Goal: Task Accomplishment & Management: Complete application form

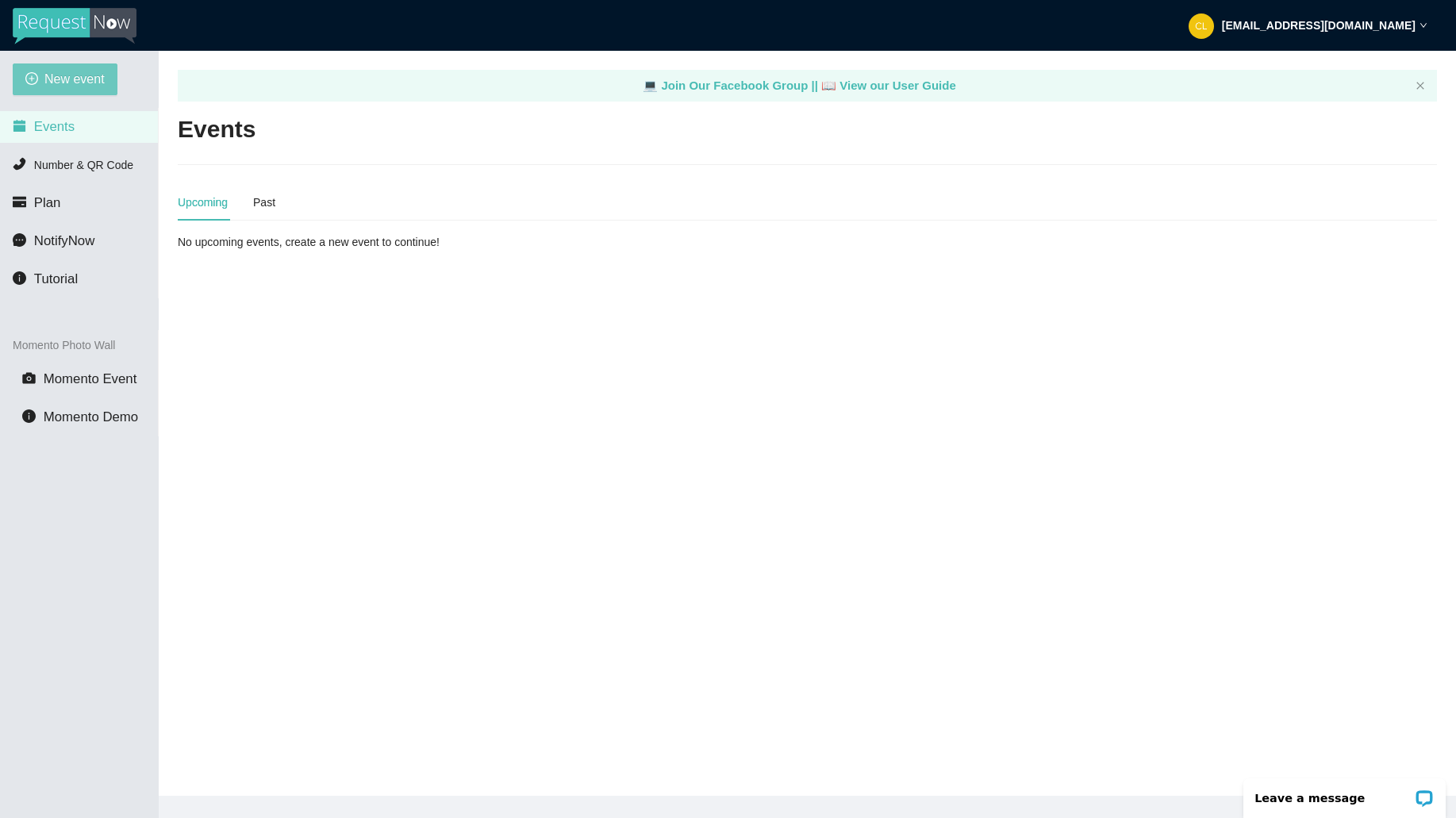
click at [108, 68] on button "New event" at bounding box center [65, 79] width 105 height 32
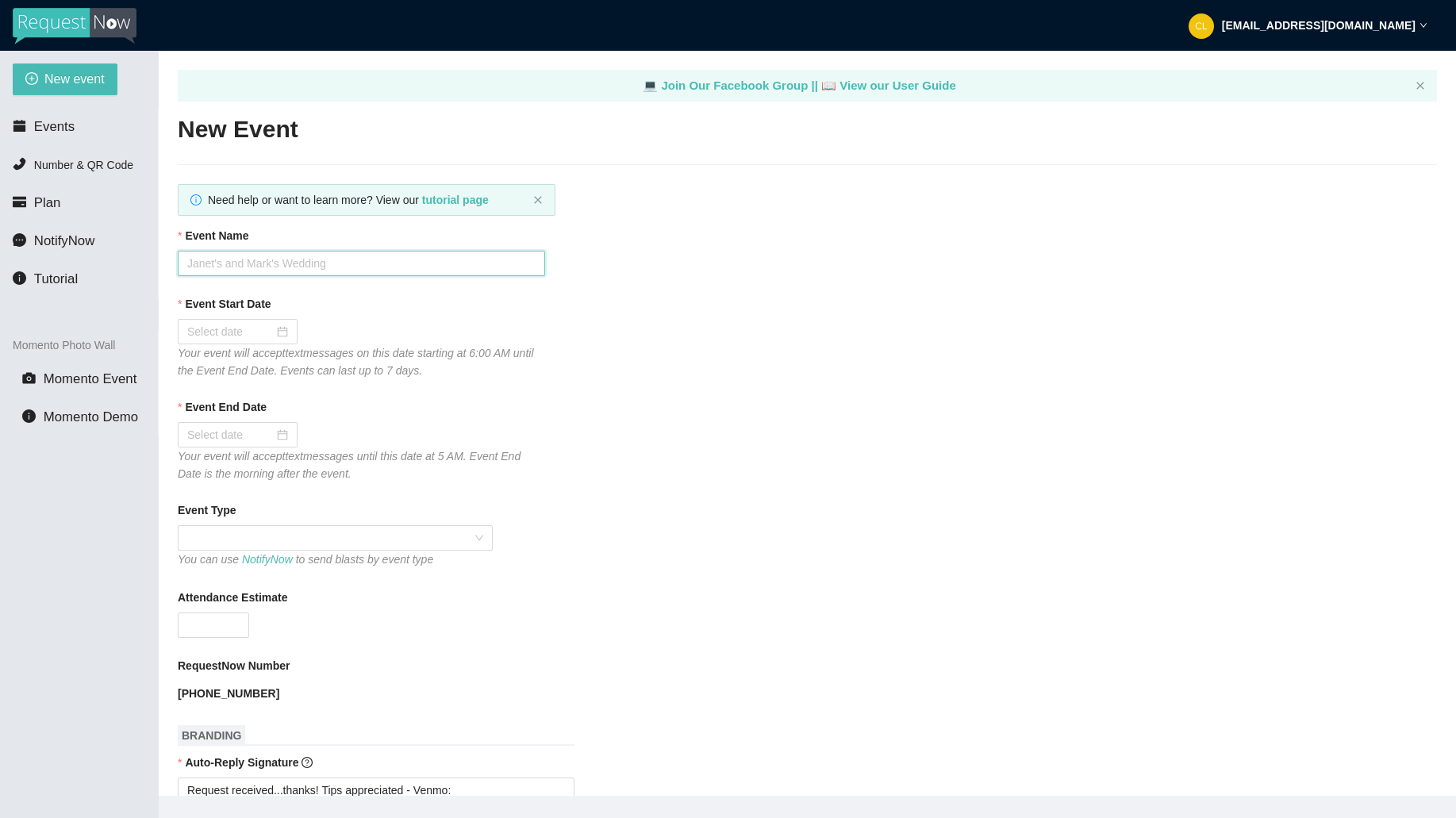
click at [324, 262] on input "Event Name" at bounding box center [361, 264] width 368 height 25
type input "Club Cafe Fridays"
click at [277, 314] on div "Event Start Date" at bounding box center [807, 307] width 1259 height 24
click at [280, 332] on div at bounding box center [238, 331] width 120 height 25
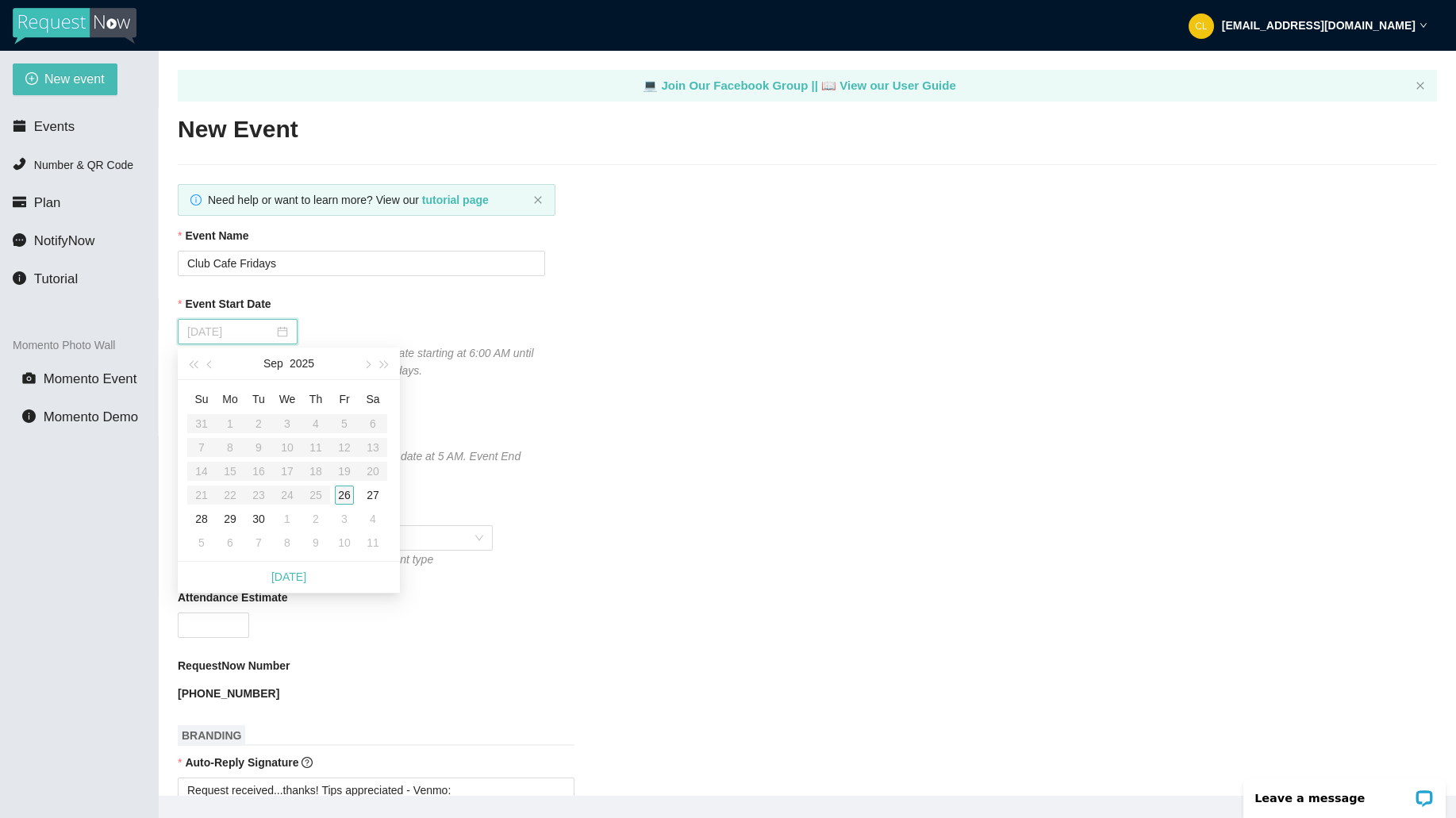
type input "[DATE]"
click at [353, 500] on div "26" at bounding box center [344, 494] width 19 height 19
type input "[DATE]"
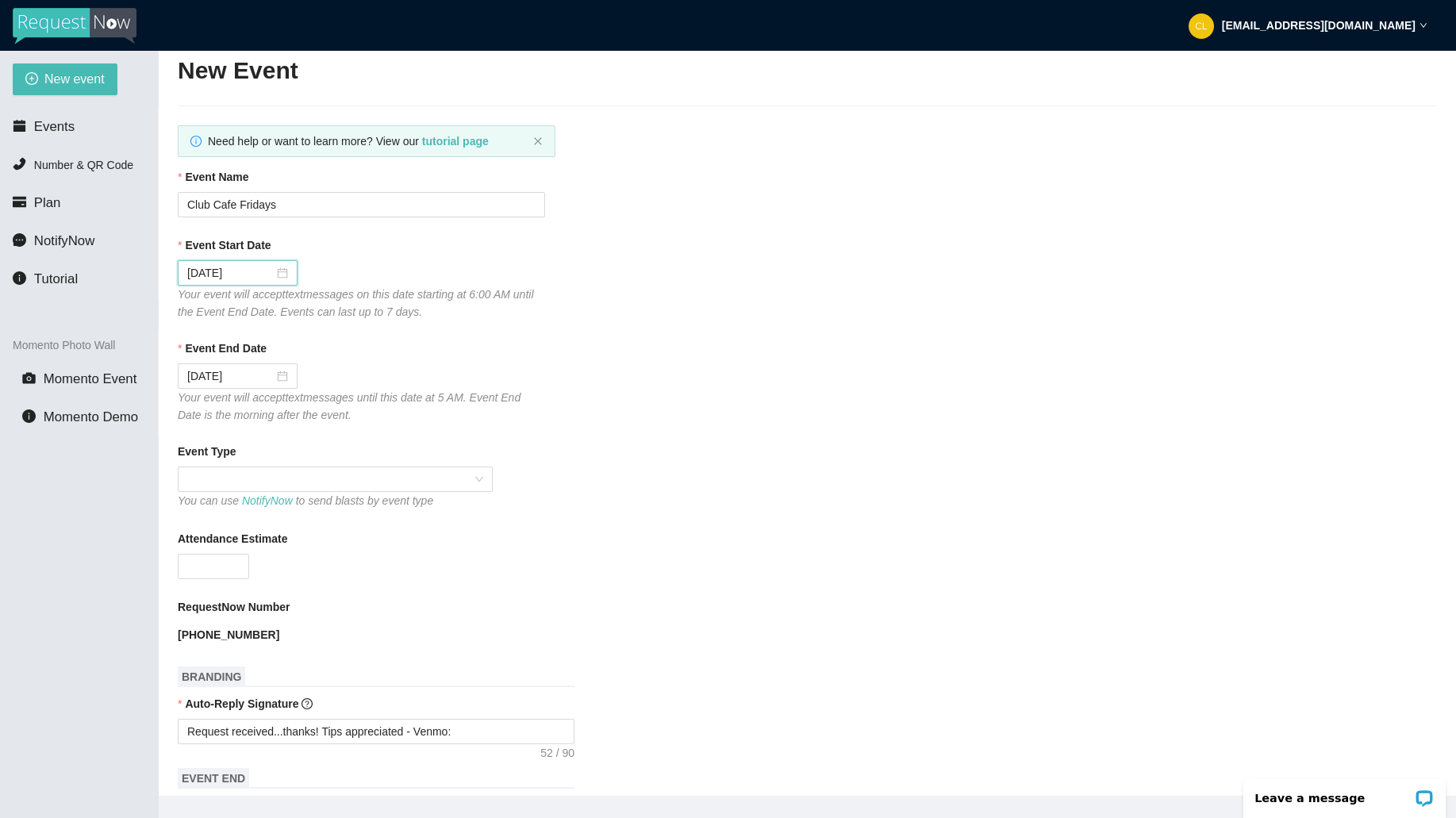
scroll to position [781, 0]
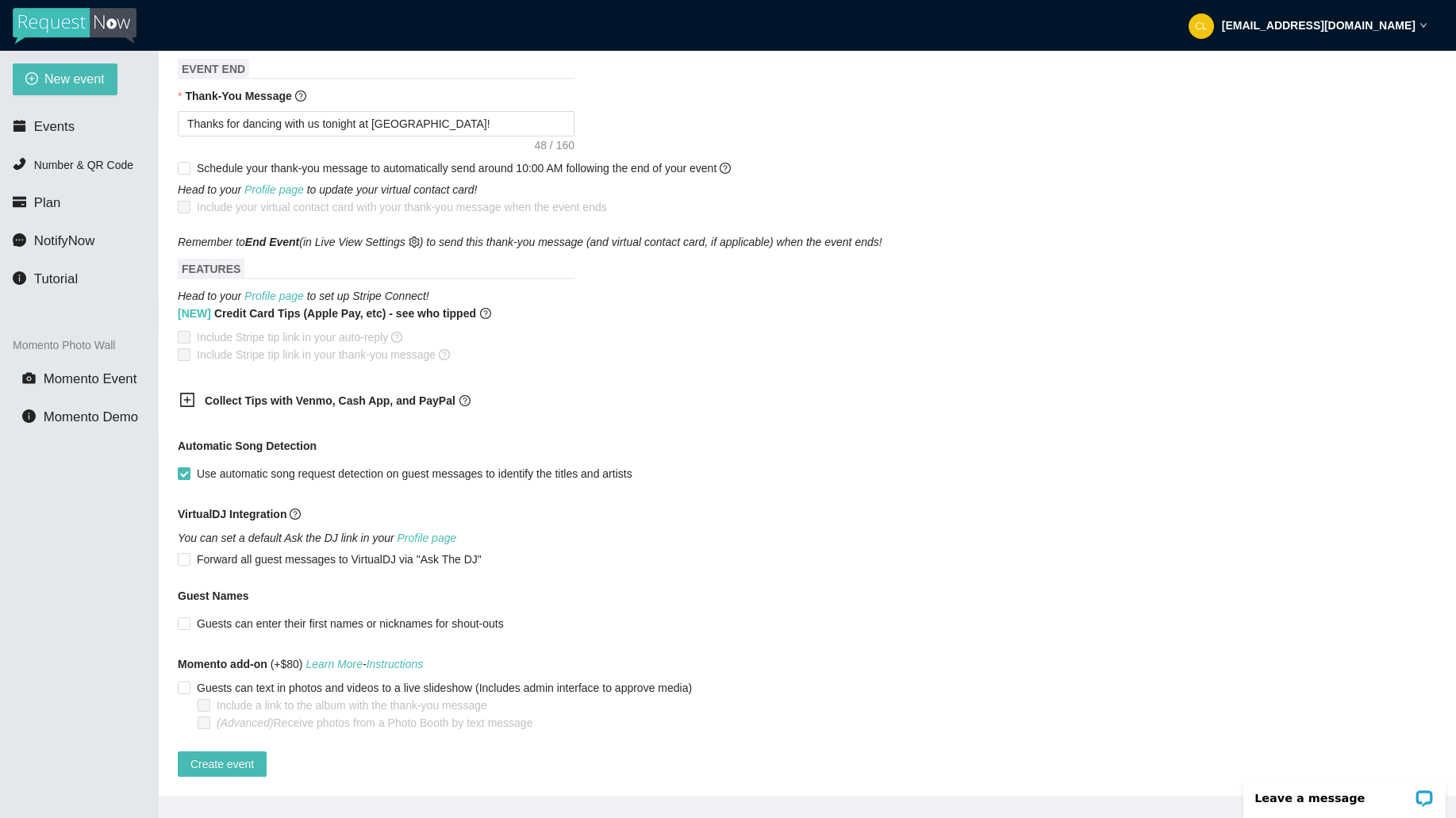
click at [244, 394] on b "Collect Tips with Venmo, Cash App, and PayPal" at bounding box center [330, 400] width 251 height 13
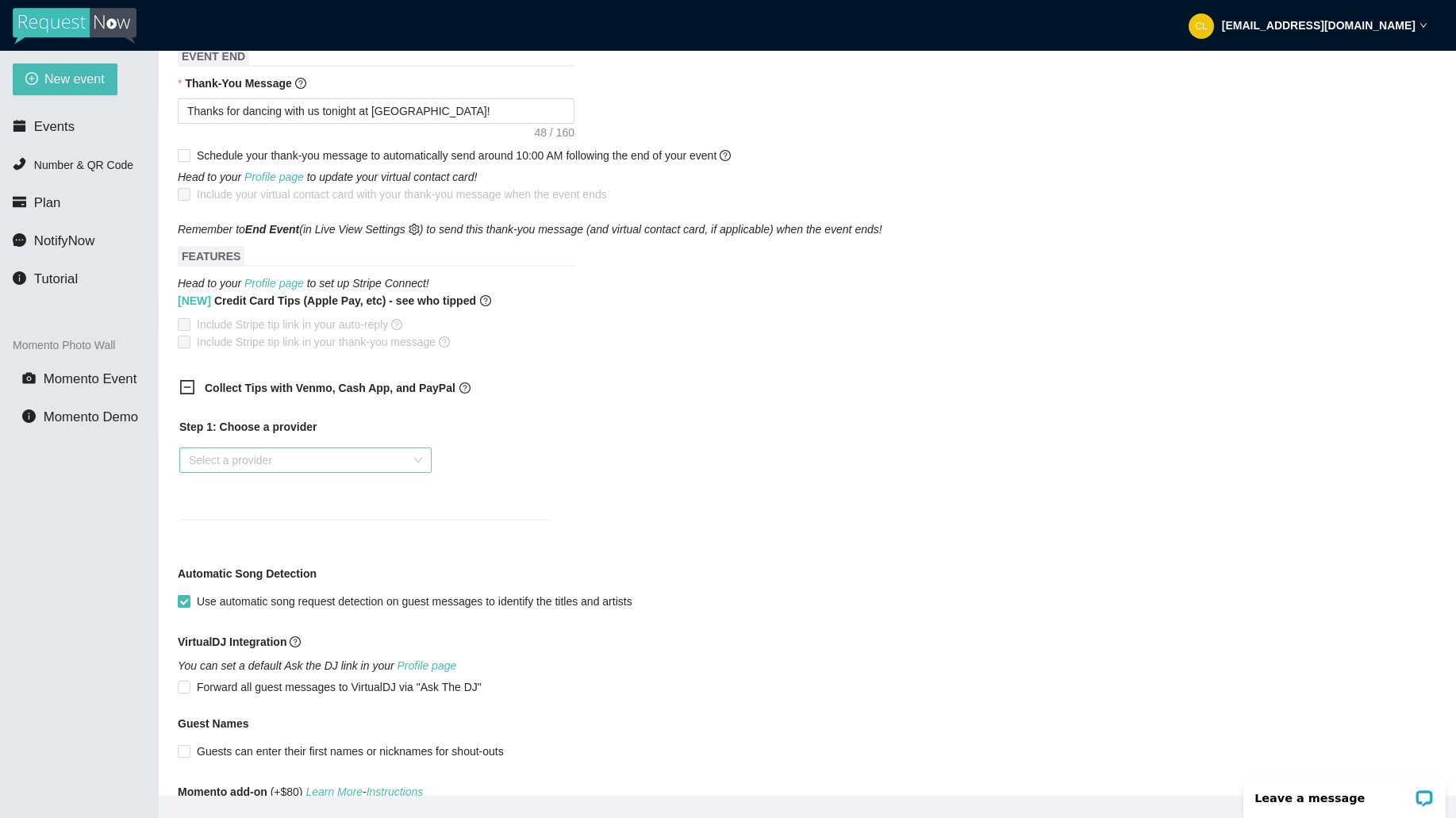
click at [242, 468] on input "search" at bounding box center [299, 460] width 222 height 24
click at [229, 523] on div "Venmo" at bounding box center [305, 517] width 233 height 18
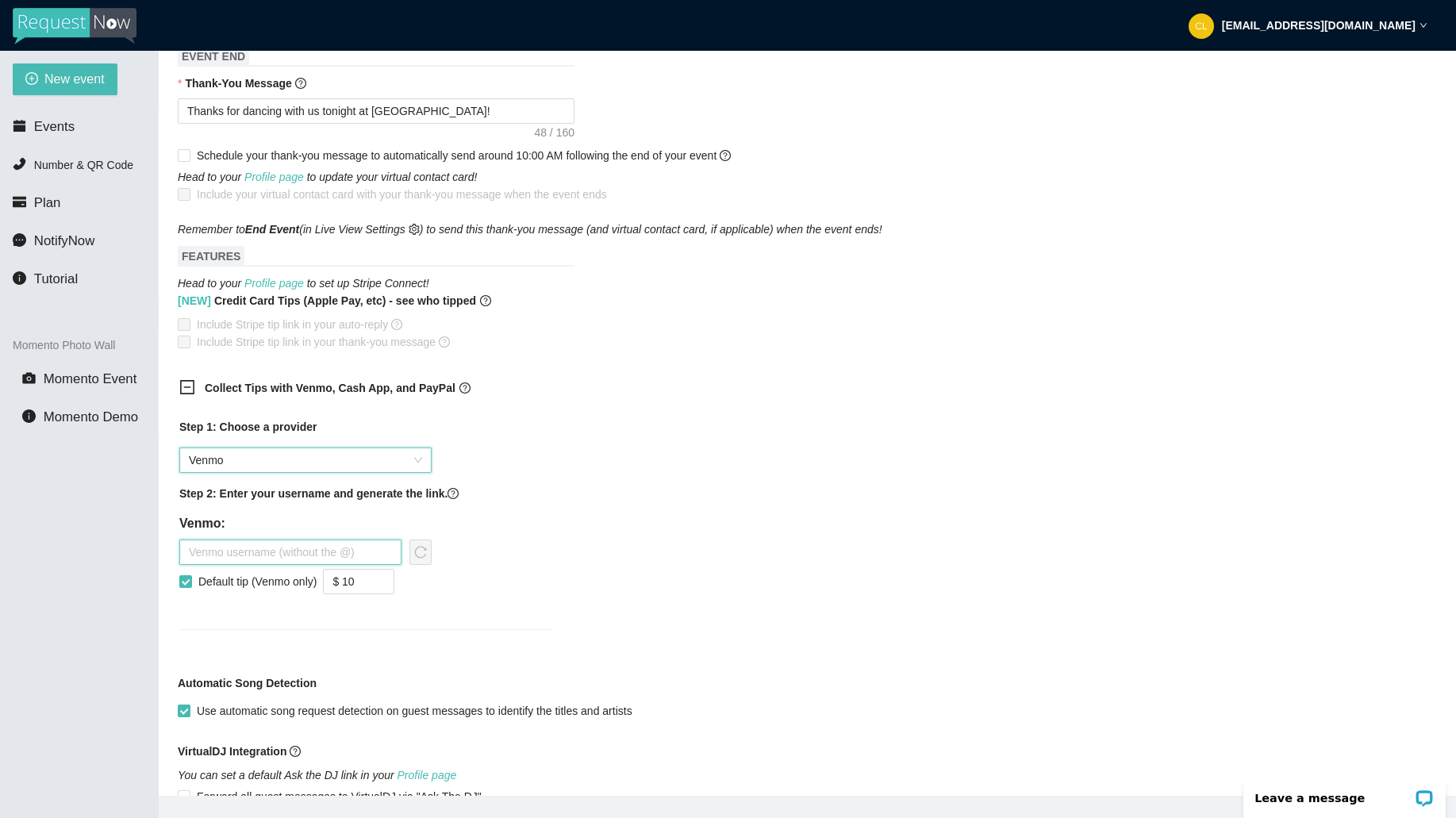
click at [223, 554] on input "text" at bounding box center [290, 552] width 222 height 25
type input "steviepsyclone"
click at [420, 561] on button "button" at bounding box center [420, 552] width 22 height 25
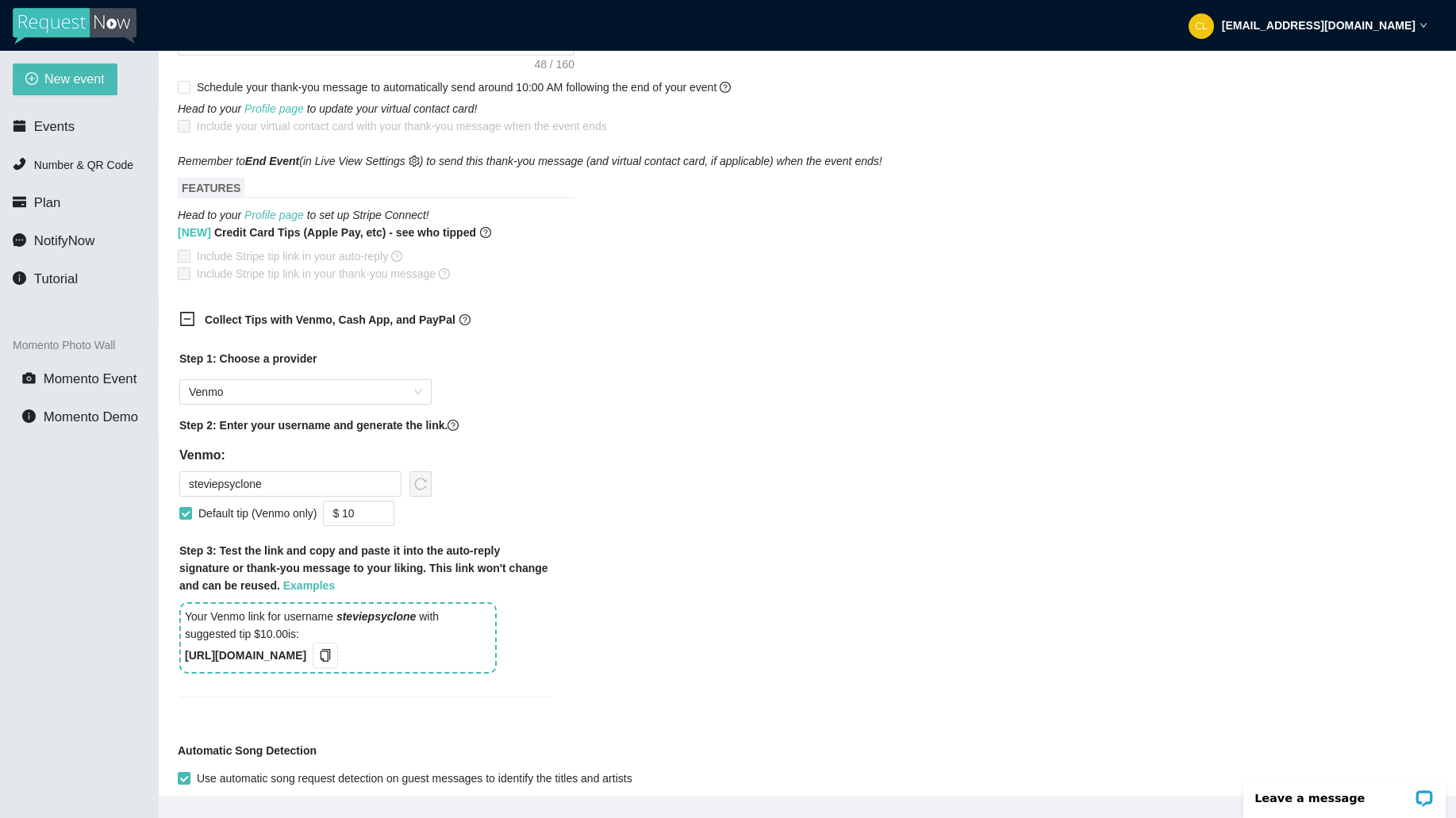
scroll to position [859, 0]
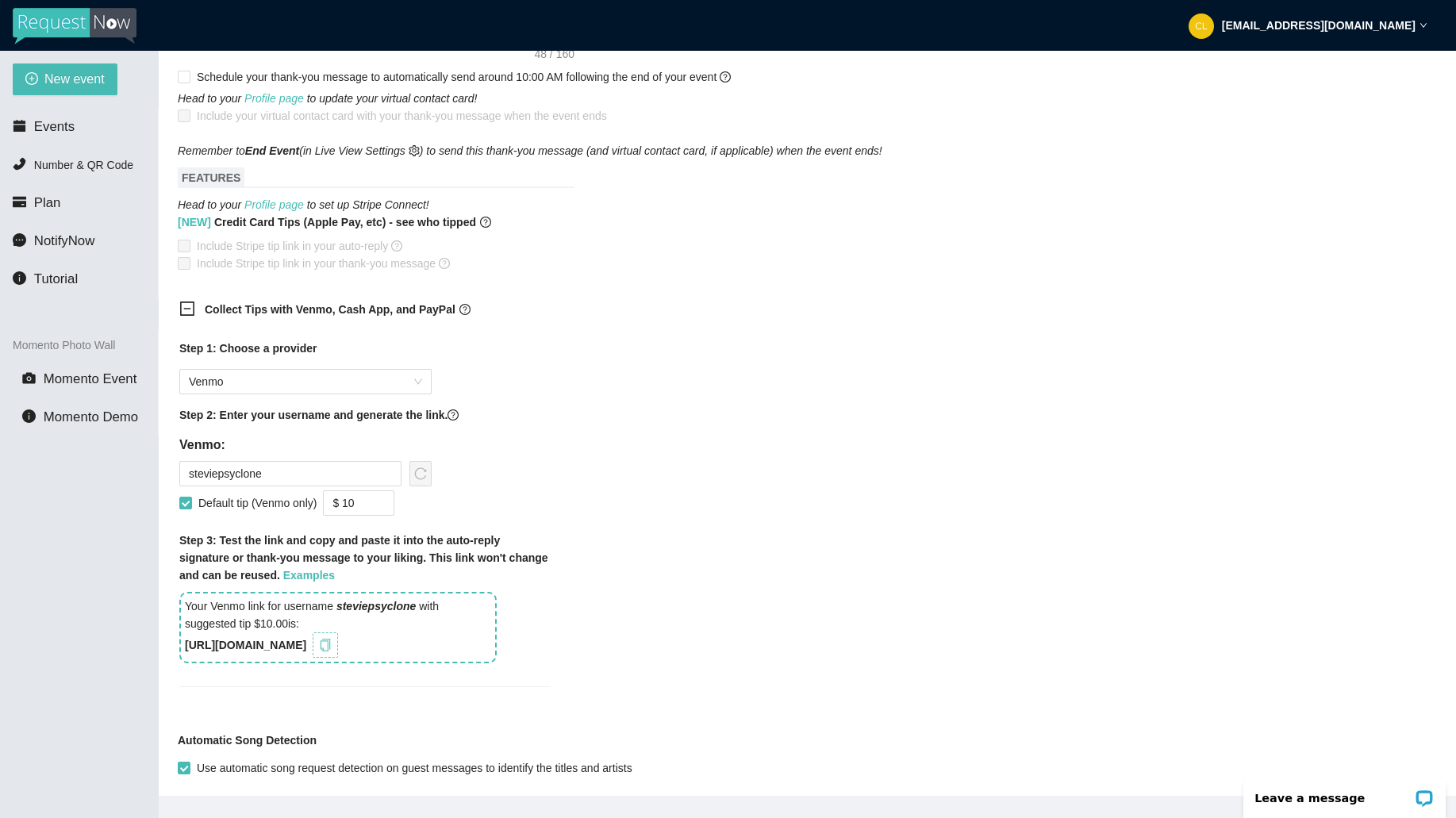
click at [334, 643] on span "copy" at bounding box center [325, 645] width 18 height 13
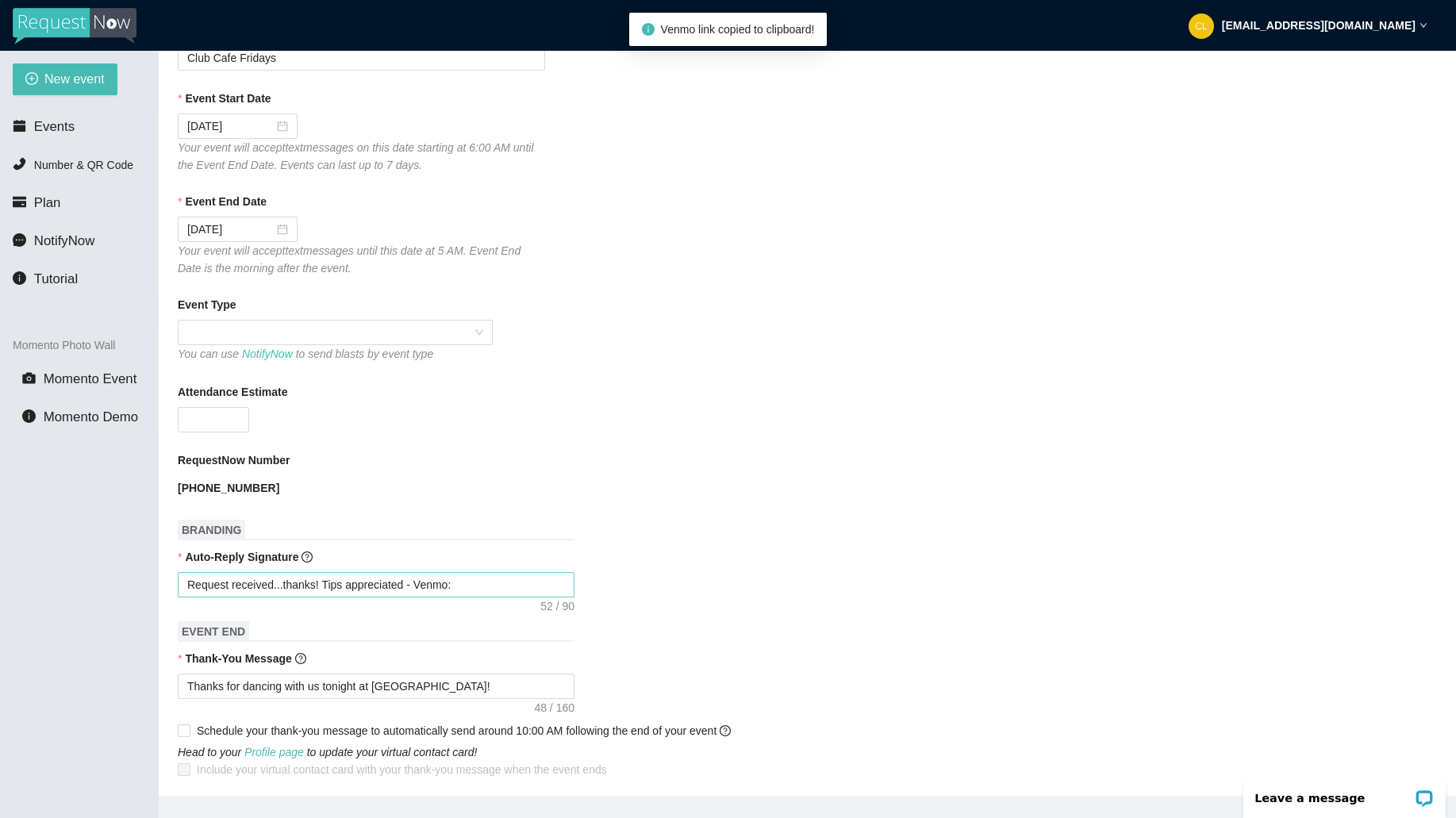
scroll to position [242, 0]
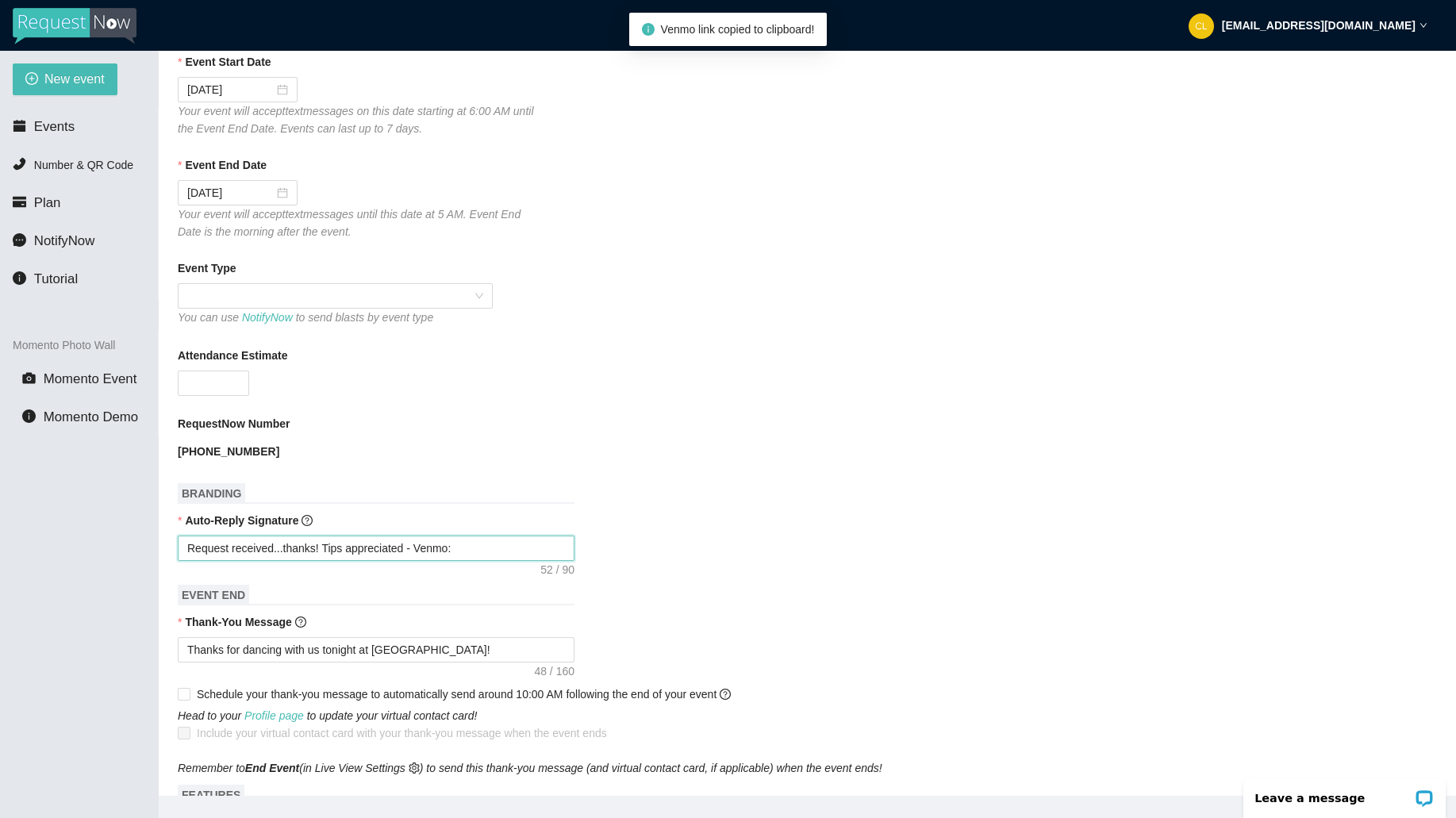
click at [479, 546] on textarea "Request received...thanks! Tips appreciated - Venmo:" at bounding box center [375, 548] width 397 height 25
type textarea "Request received...thanks! Tips appreciated - Venmo:"
paste textarea "[URL][DOMAIN_NAME]"
type textarea "Request received...thanks! Tips appreciated - Venmo: [URL][DOMAIN_NAME]"
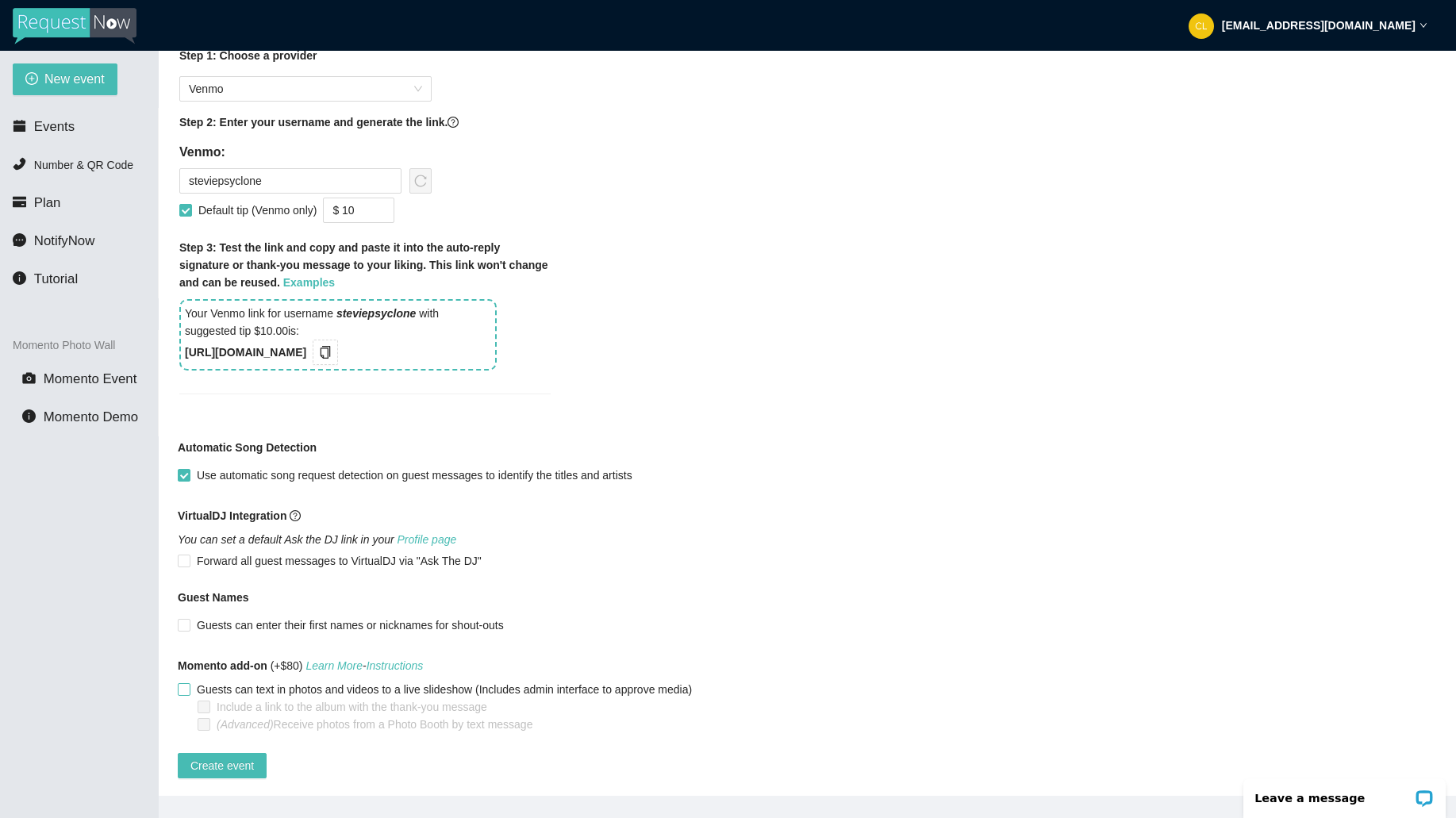
scroll to position [1183, 0]
type textarea "Request received...thanks! Tips appreciated - Venmo: [URL][DOMAIN_NAME]"
click at [228, 755] on span "Create event" at bounding box center [222, 764] width 63 height 18
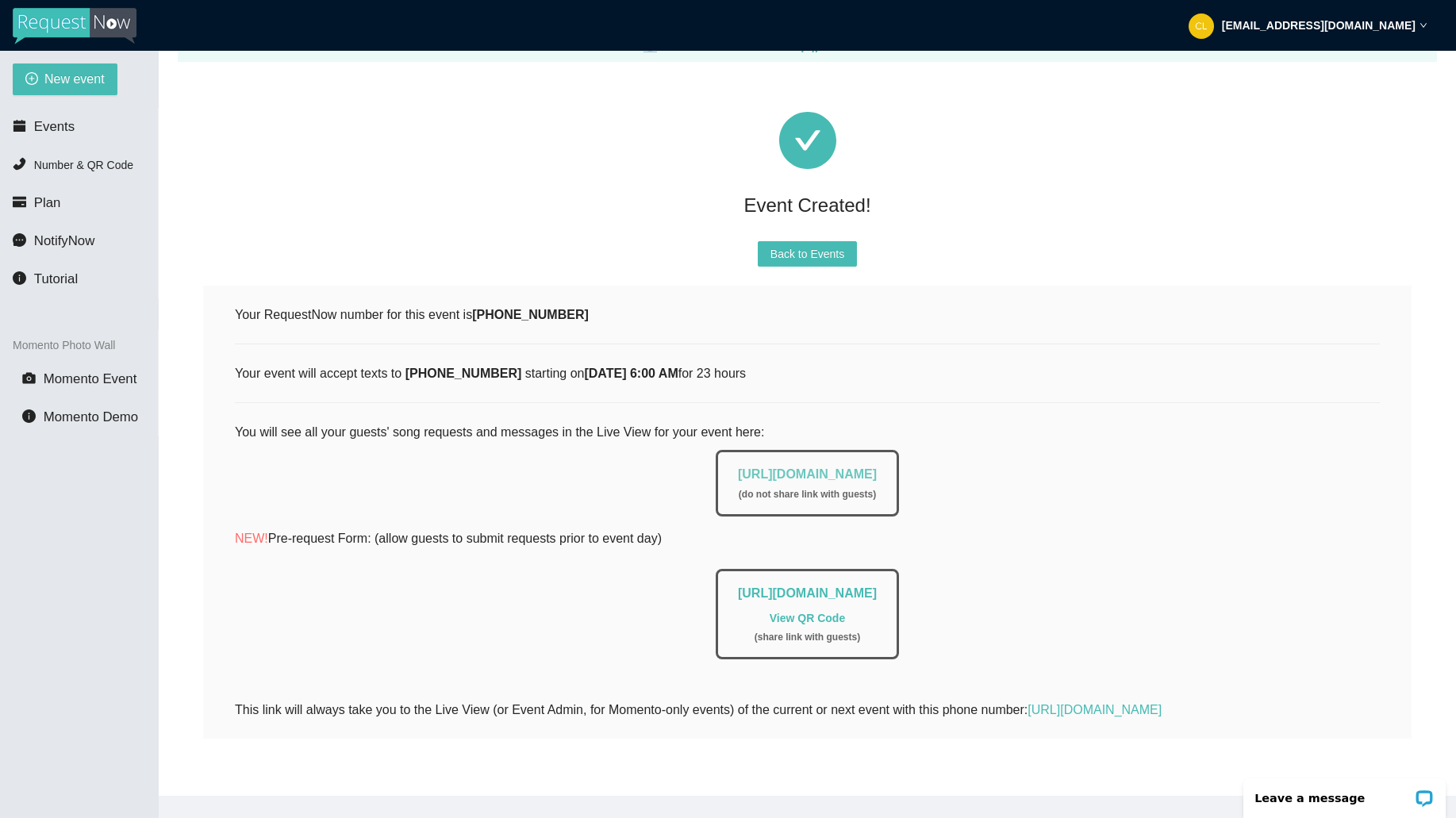
click at [760, 467] on link "[URL][DOMAIN_NAME]" at bounding box center [807, 474] width 139 height 14
